Goal: Navigation & Orientation: Find specific page/section

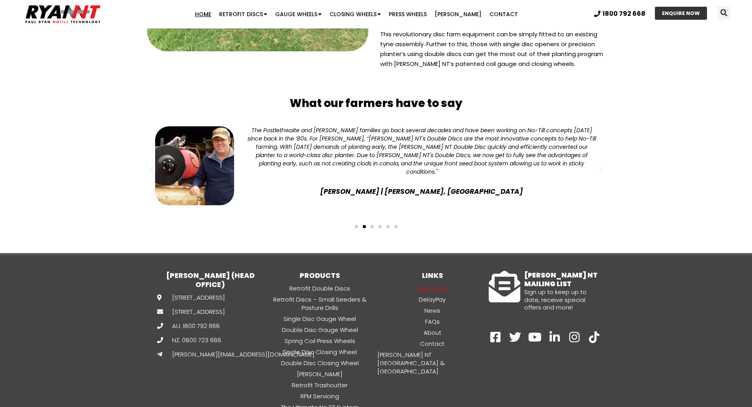
scroll to position [1987, 0]
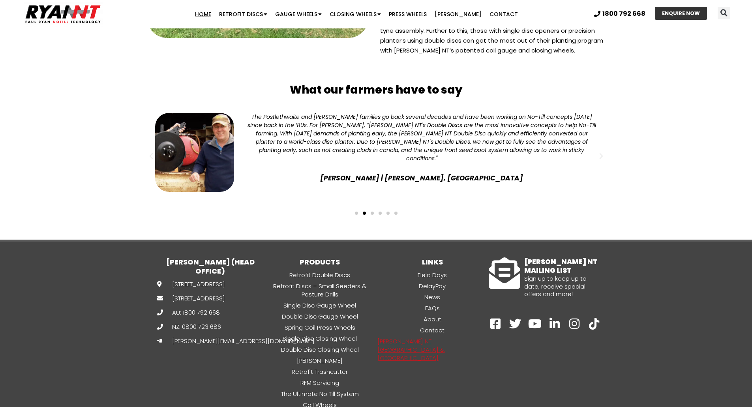
click at [430, 337] on link "[PERSON_NAME] NT [GEOGRAPHIC_DATA] & [GEOGRAPHIC_DATA]" at bounding box center [432, 350] width 112 height 26
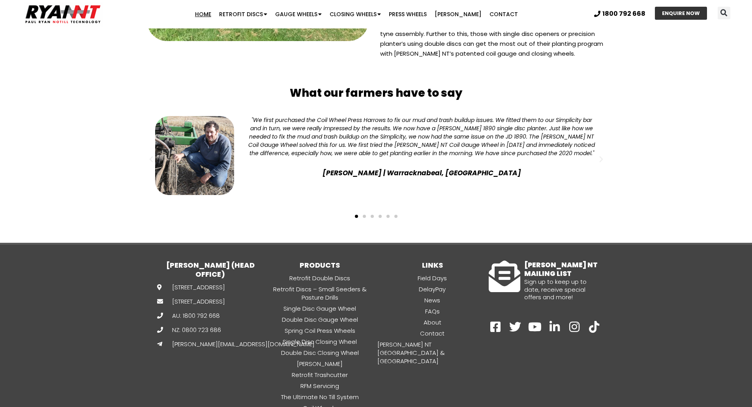
scroll to position [1987, 0]
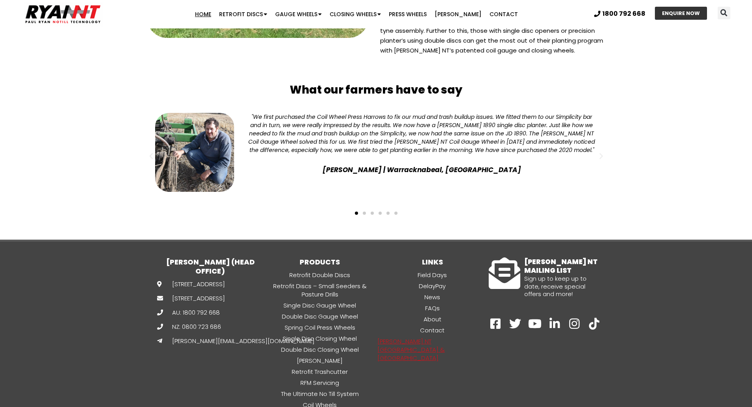
click at [437, 337] on link "[PERSON_NAME] NT [GEOGRAPHIC_DATA] & [GEOGRAPHIC_DATA]" at bounding box center [432, 350] width 112 height 26
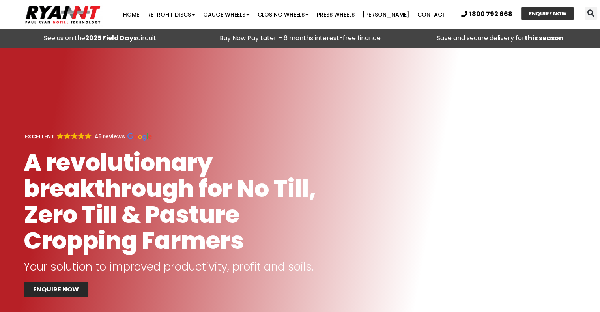
click at [345, 13] on link "Press Wheels" at bounding box center [336, 15] width 46 height 16
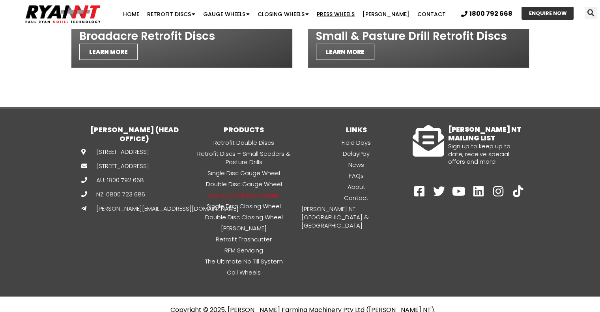
scroll to position [2382, 0]
